Goal: Transaction & Acquisition: Purchase product/service

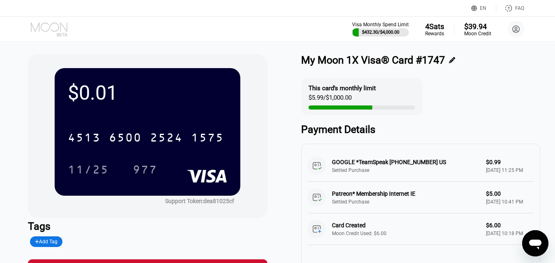
click at [45, 27] on icon at bounding box center [50, 29] width 38 height 14
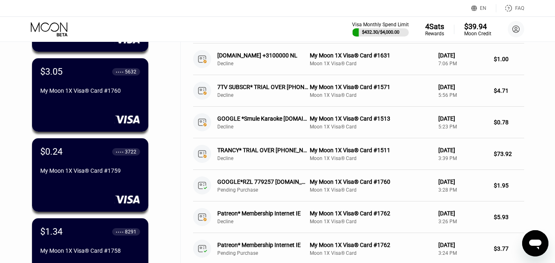
scroll to position [246, 0]
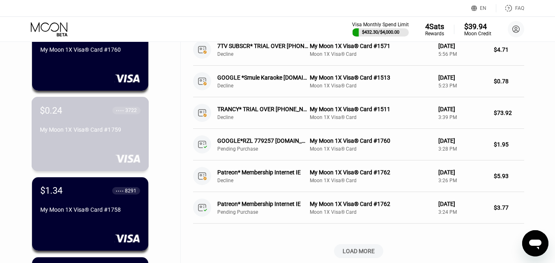
click at [94, 133] on div "My Moon 1X Visa® Card #1759" at bounding box center [90, 129] width 101 height 7
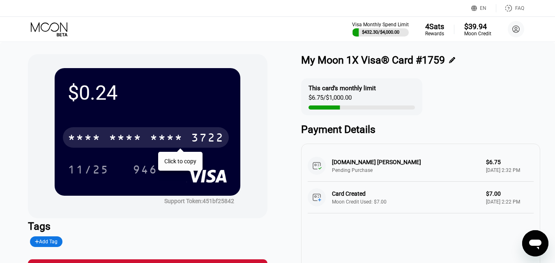
click at [149, 137] on div "* * * * * * * * * * * * 3722" at bounding box center [146, 137] width 166 height 21
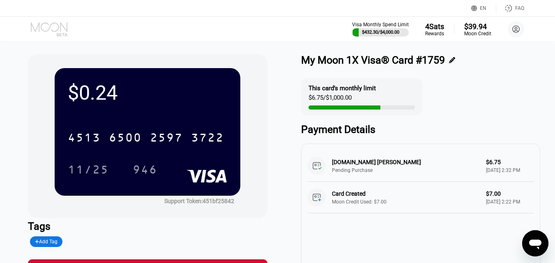
click at [59, 32] on icon at bounding box center [50, 29] width 38 height 14
click at [56, 28] on icon at bounding box center [50, 29] width 38 height 14
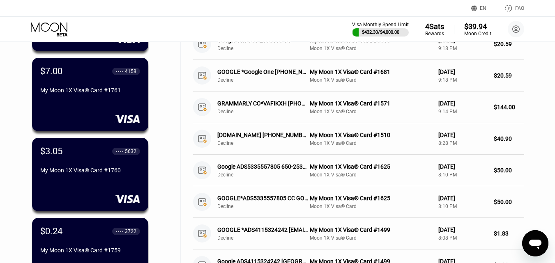
scroll to position [205, 0]
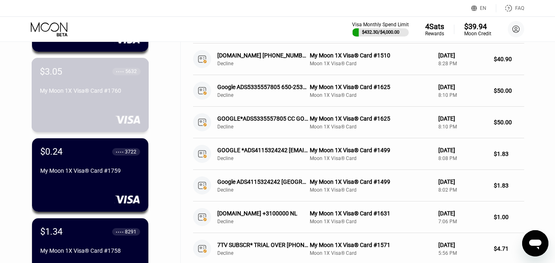
click at [102, 92] on div "My Moon 1X Visa® Card #1760" at bounding box center [90, 90] width 101 height 7
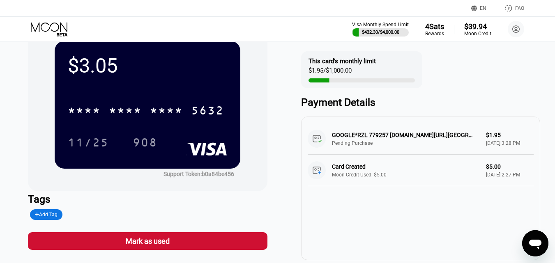
scroll to position [41, 0]
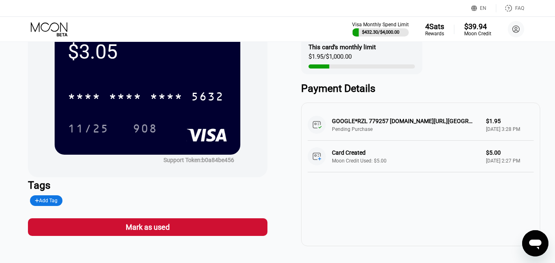
click at [55, 29] on icon at bounding box center [50, 29] width 38 height 14
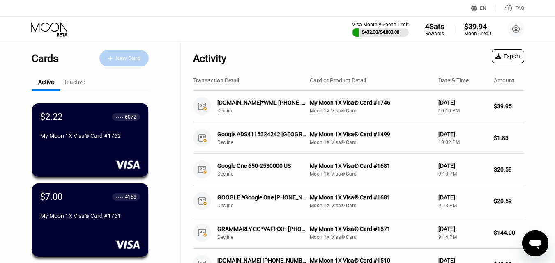
click at [116, 56] on div "New Card" at bounding box center [127, 58] width 25 height 7
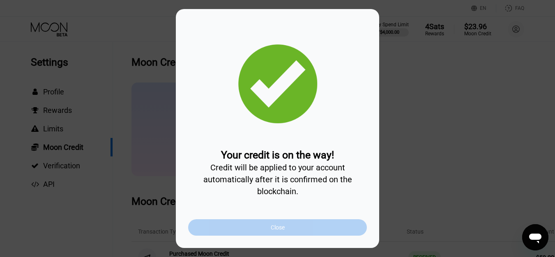
click at [328, 226] on div "Close" at bounding box center [277, 227] width 179 height 16
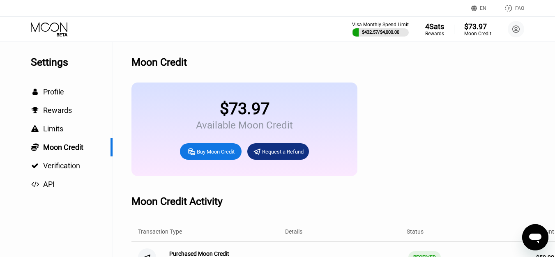
click at [57, 28] on icon at bounding box center [50, 29] width 38 height 14
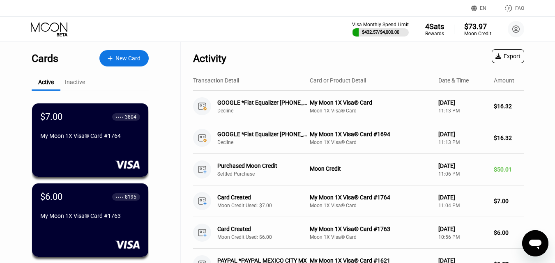
click at [118, 54] on div "New Card" at bounding box center [123, 58] width 49 height 16
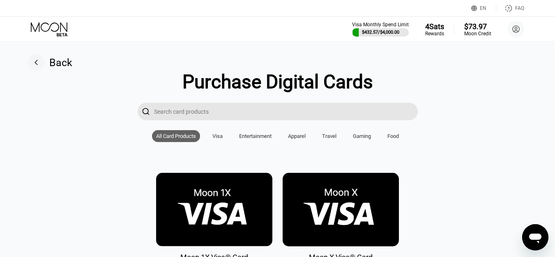
scroll to position [82, 0]
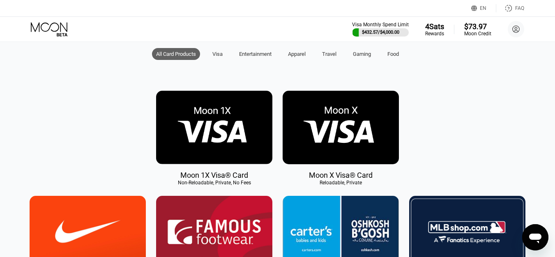
click at [218, 115] on img at bounding box center [214, 128] width 116 height 74
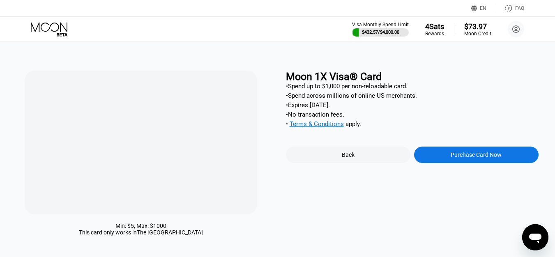
click at [471, 158] on div "Purchase Card Now" at bounding box center [475, 155] width 51 height 7
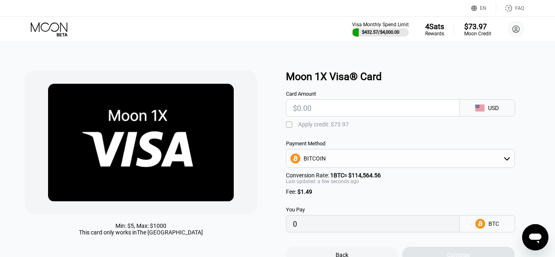
click at [334, 110] on input "text" at bounding box center [373, 108] width 160 height 16
type input "$3"
type input "0.00003920"
type input "$30"
type input "0.00027487"
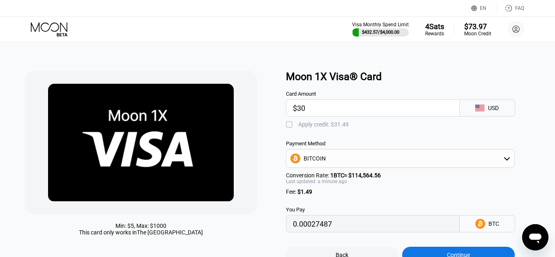
type input "$30"
click at [294, 127] on div "" at bounding box center [290, 125] width 8 height 8
type input "0"
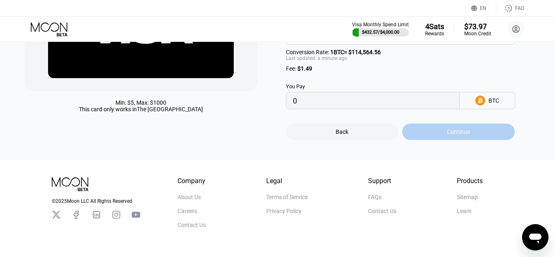
click at [438, 140] on div "Continue" at bounding box center [458, 132] width 113 height 16
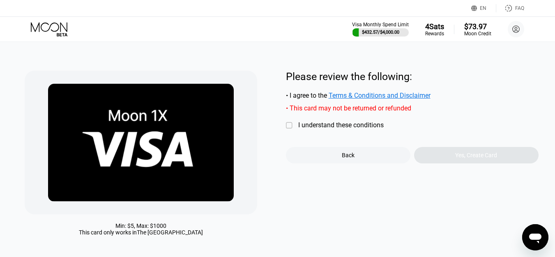
click at [294, 127] on div "" at bounding box center [290, 126] width 8 height 8
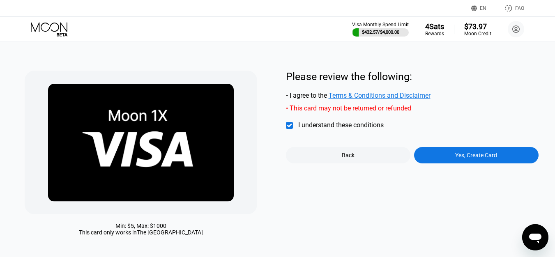
click at [489, 159] on div "Yes, Create Card" at bounding box center [476, 155] width 42 height 7
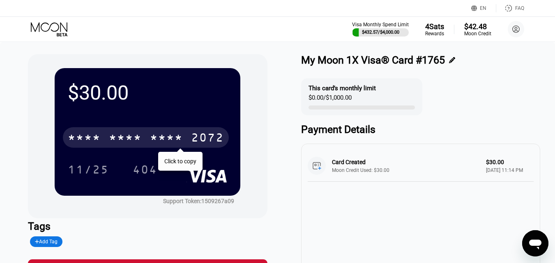
click at [109, 145] on div "* * * *" at bounding box center [125, 138] width 33 height 13
